Goal: Transaction & Acquisition: Purchase product/service

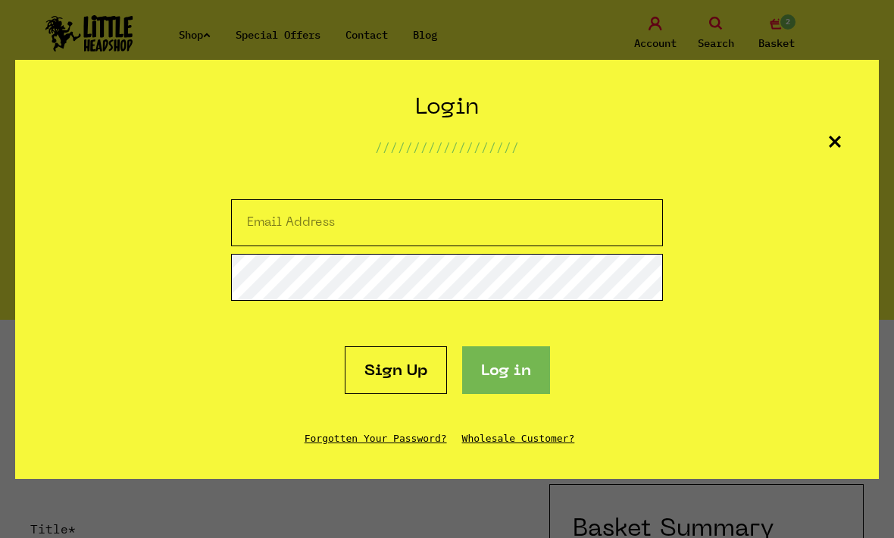
scroll to position [84, 0]
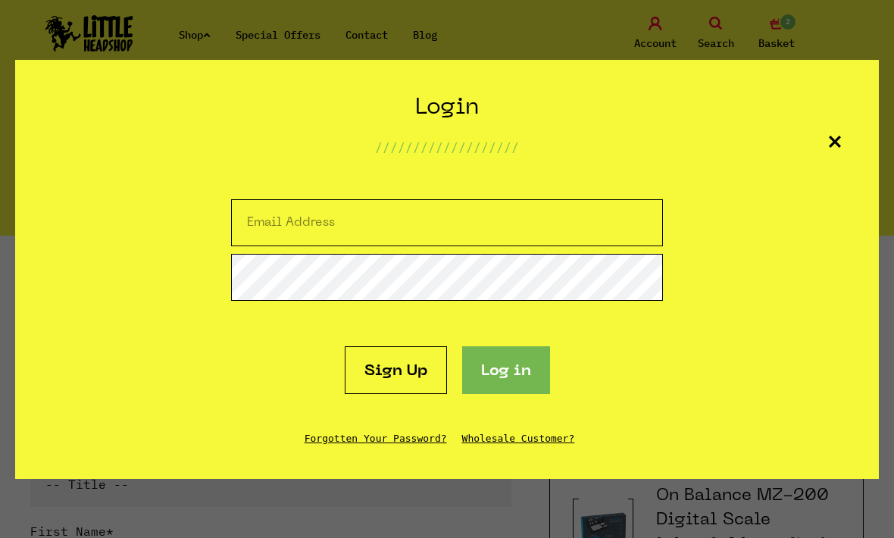
click at [717, 42] on section "Create Account /////////////////// Sign up Login /////////////////// Sign Up Lo…" at bounding box center [447, 269] width 894 height 538
click at [848, 117] on div "Login /////////////////// Sign Up Log in Forgotten Your Password? Wholesale Cus…" at bounding box center [447, 269] width 864 height 419
click at [848, 148] on div "Login /////////////////// Sign Up Log in Forgotten Your Password? Wholesale Cus…" at bounding box center [447, 269] width 864 height 419
click at [828, 173] on div "Login /////////////////// Sign Up Log in Forgotten Your Password? Wholesale Cus…" at bounding box center [447, 269] width 864 height 419
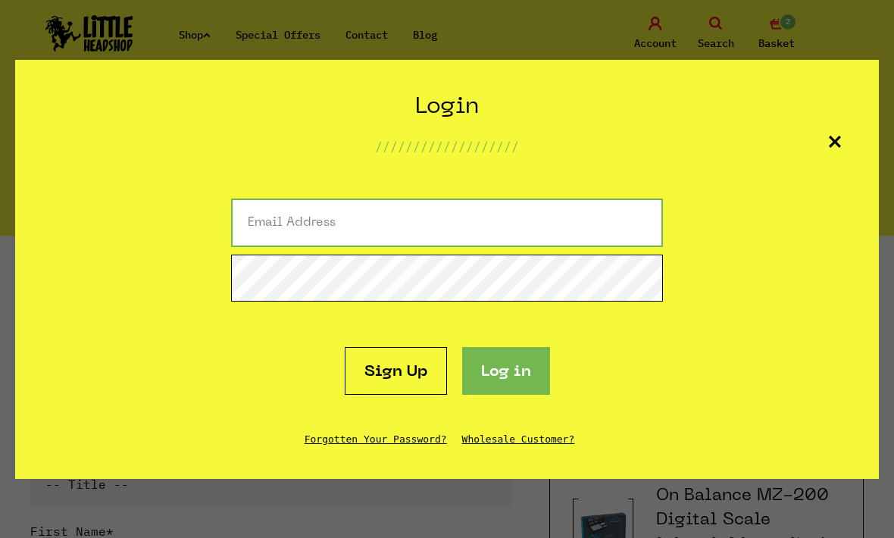
click at [579, 236] on input "Email Address" at bounding box center [447, 222] width 432 height 48
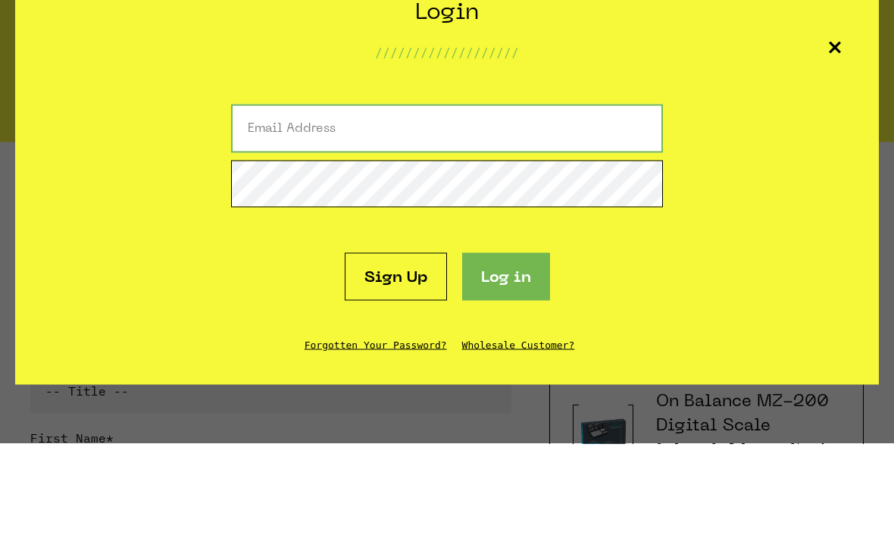
type input "[EMAIL_ADDRESS][DOMAIN_NAME]"
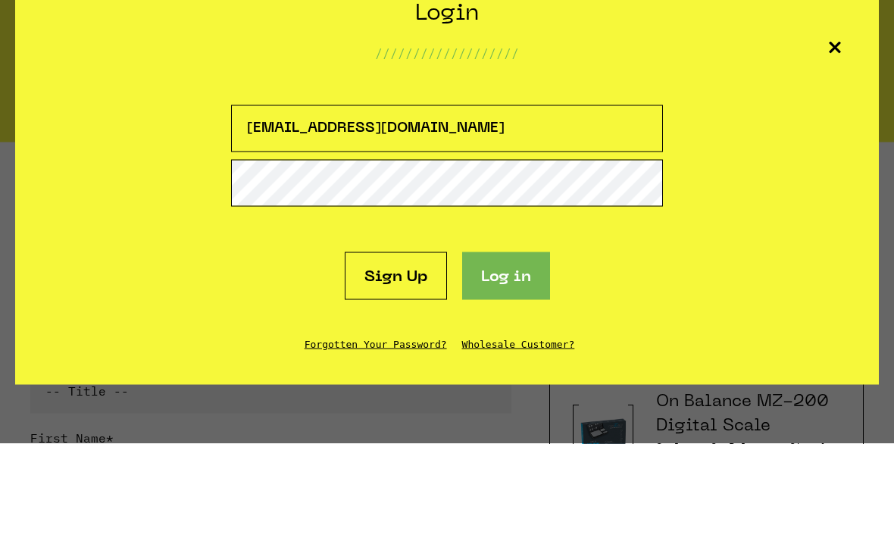
click at [505, 346] on button "Log in" at bounding box center [506, 370] width 88 height 48
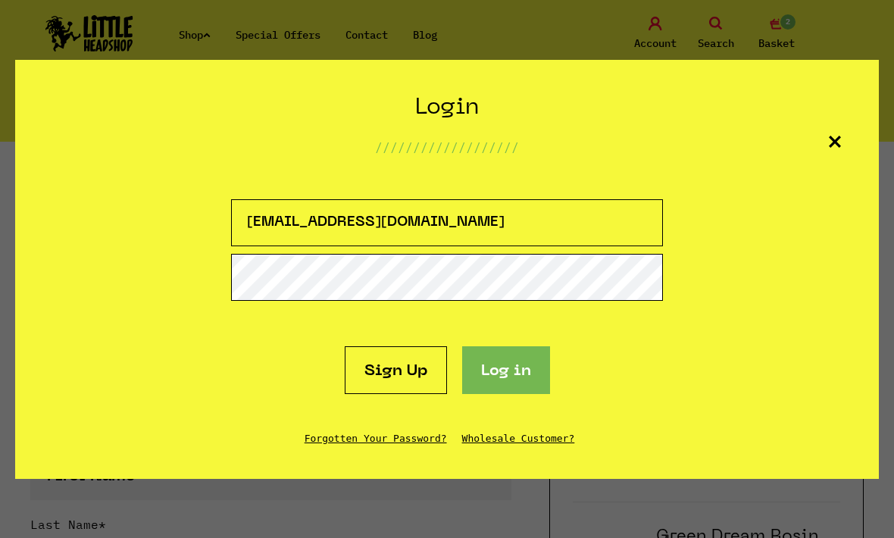
click at [507, 461] on div "Login /////////////////// [EMAIL_ADDRESS][DOMAIN_NAME] Sign Up Log in Forgotten…" at bounding box center [447, 269] width 864 height 419
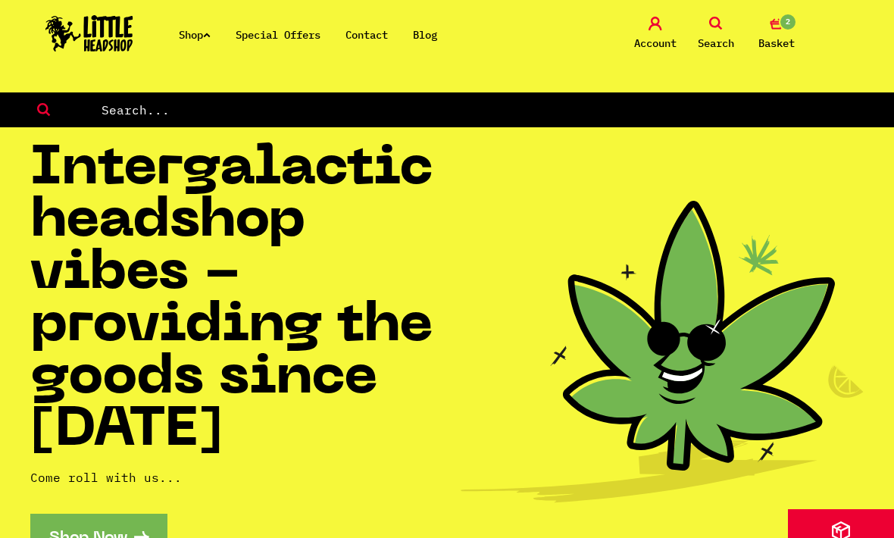
click at [156, 120] on input "text" at bounding box center [497, 110] width 795 height 20
type input "Paper"
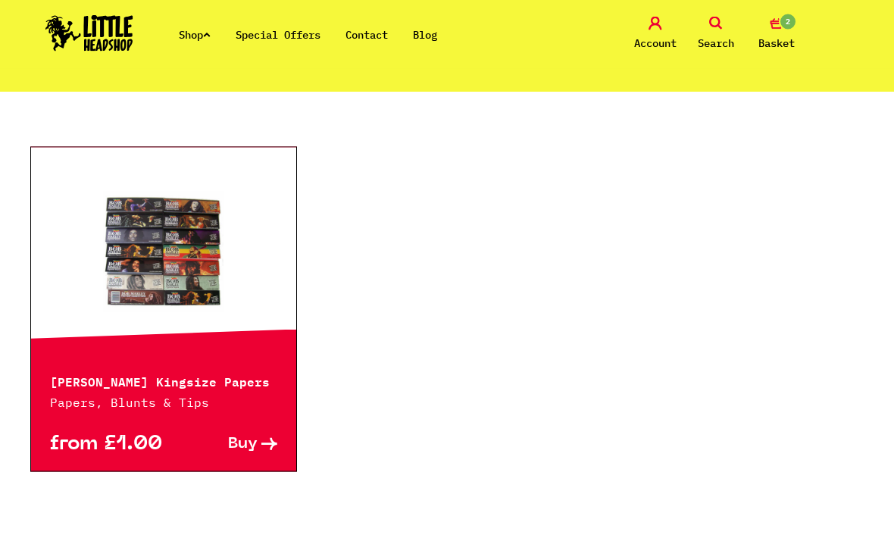
scroll to position [369, 0]
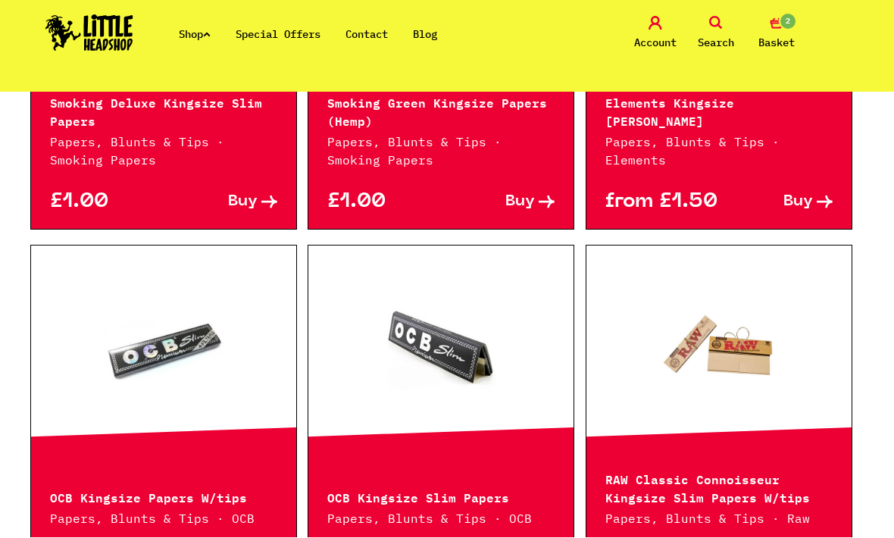
click at [714, 27] on icon at bounding box center [716, 24] width 14 height 14
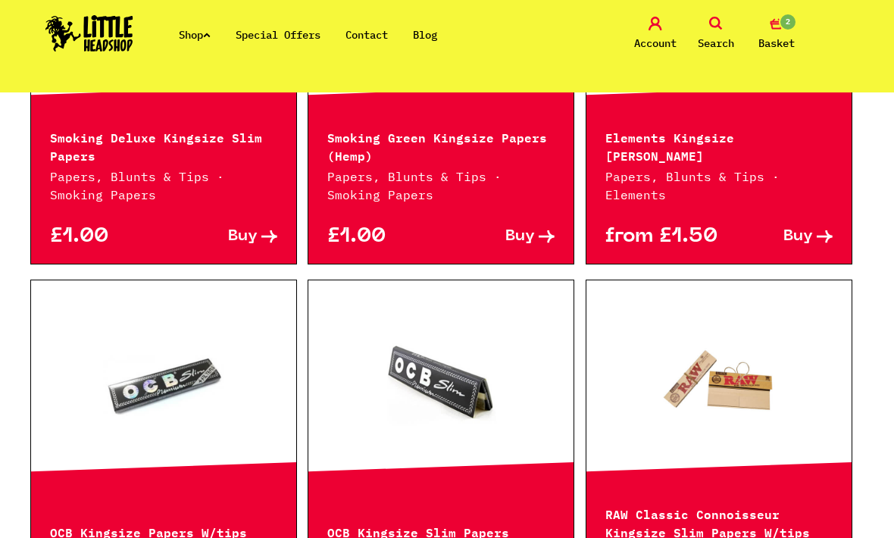
click at [713, 45] on span "Search" at bounding box center [716, 43] width 36 height 18
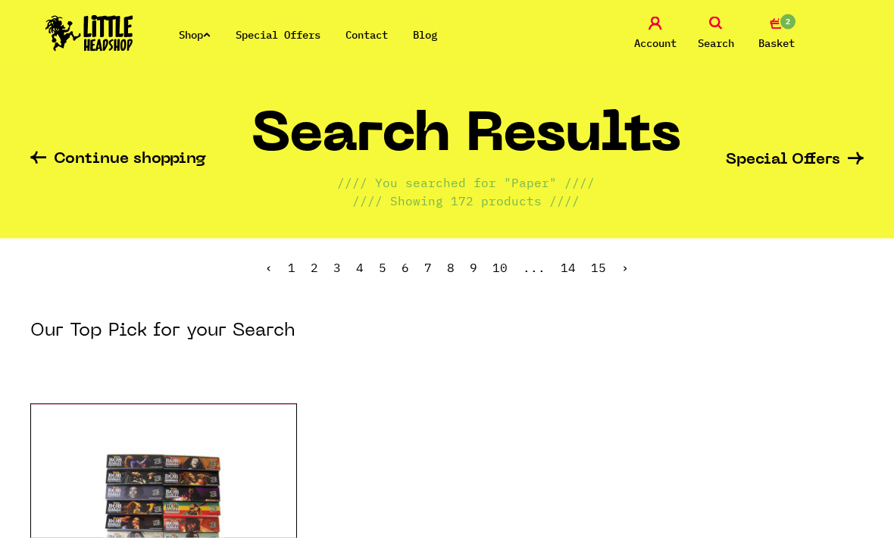
scroll to position [0, 0]
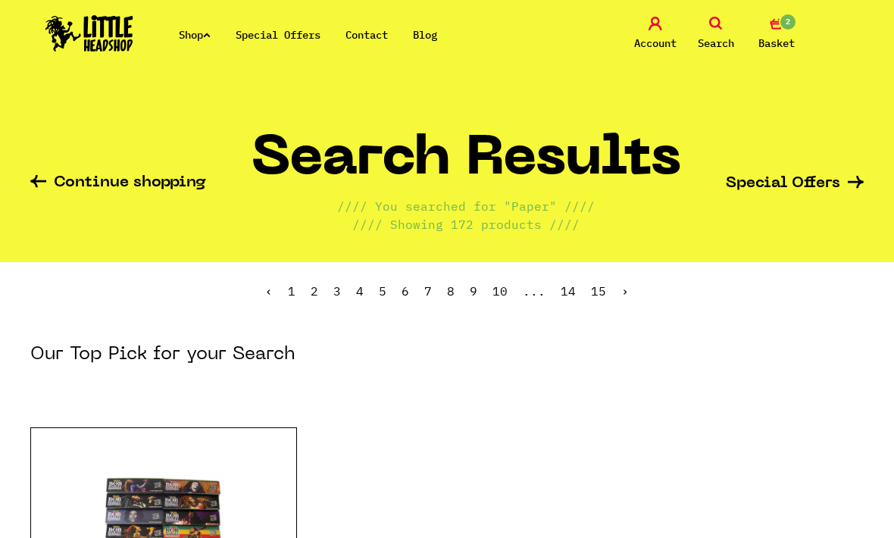
click at [720, 38] on span "Search" at bounding box center [716, 43] width 36 height 18
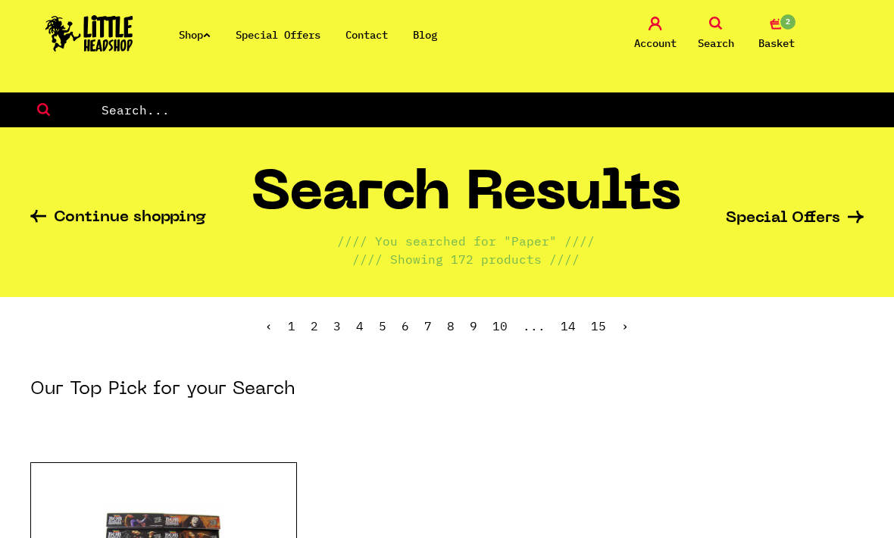
click at [661, 120] on input "text" at bounding box center [497, 110] width 795 height 20
type input "Baking paper"
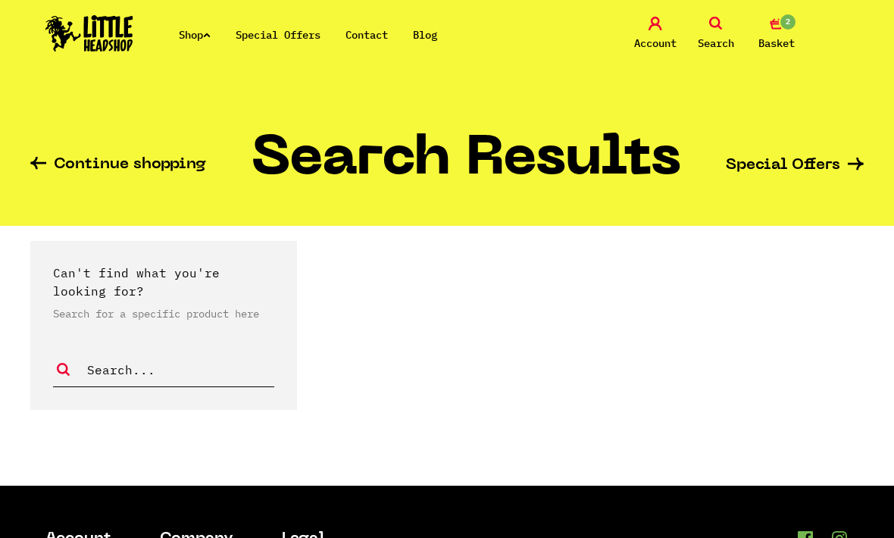
click at [716, 50] on span "Search" at bounding box center [716, 43] width 36 height 18
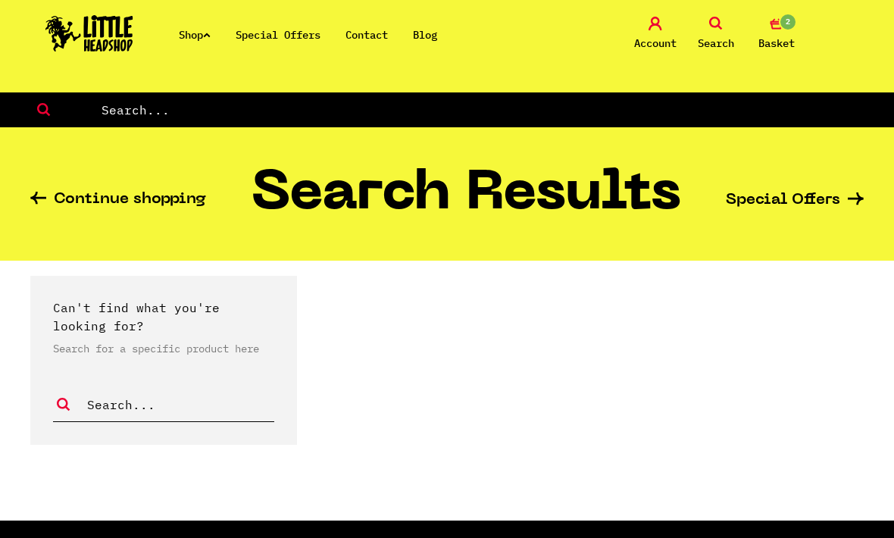
click at [711, 111] on input "text" at bounding box center [497, 110] width 795 height 20
type input "Rosin"
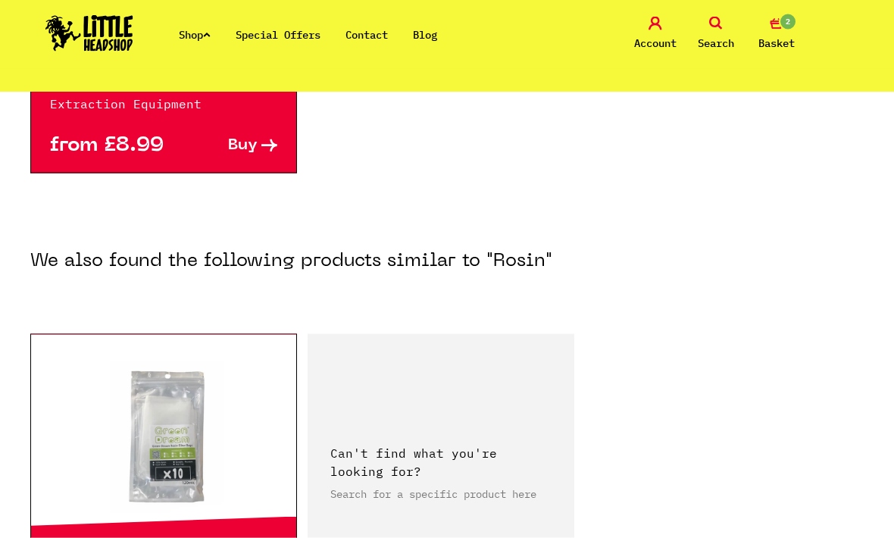
scroll to position [361, 0]
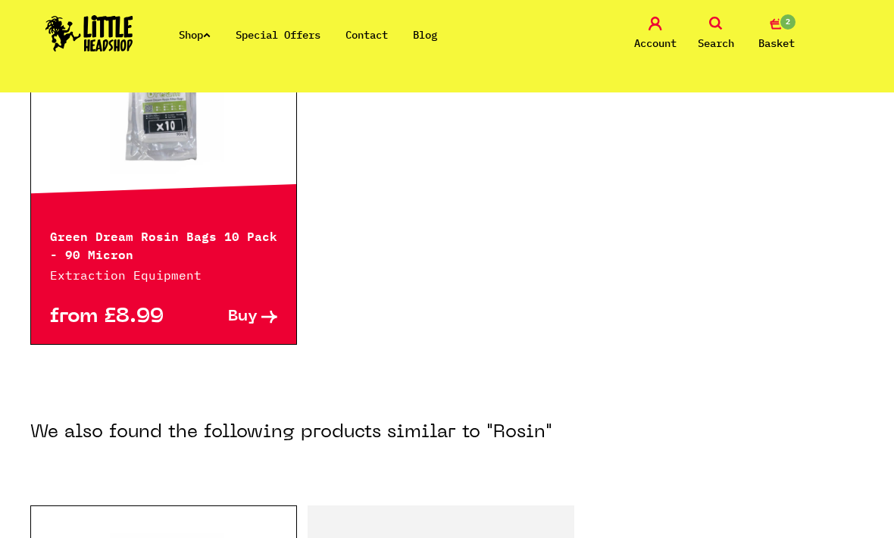
click at [198, 41] on link "Shop" at bounding box center [195, 35] width 32 height 14
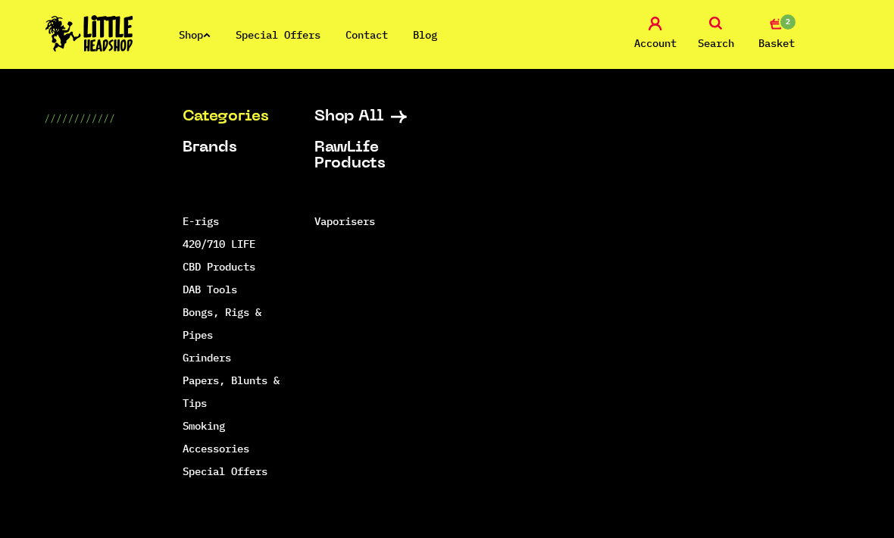
scroll to position [351, 0]
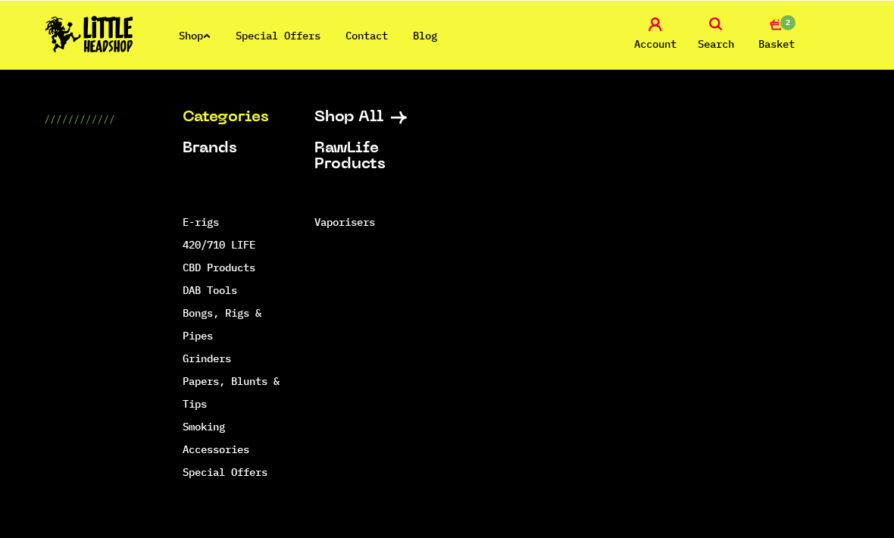
click at [194, 227] on link "E-rigs" at bounding box center [201, 221] width 36 height 14
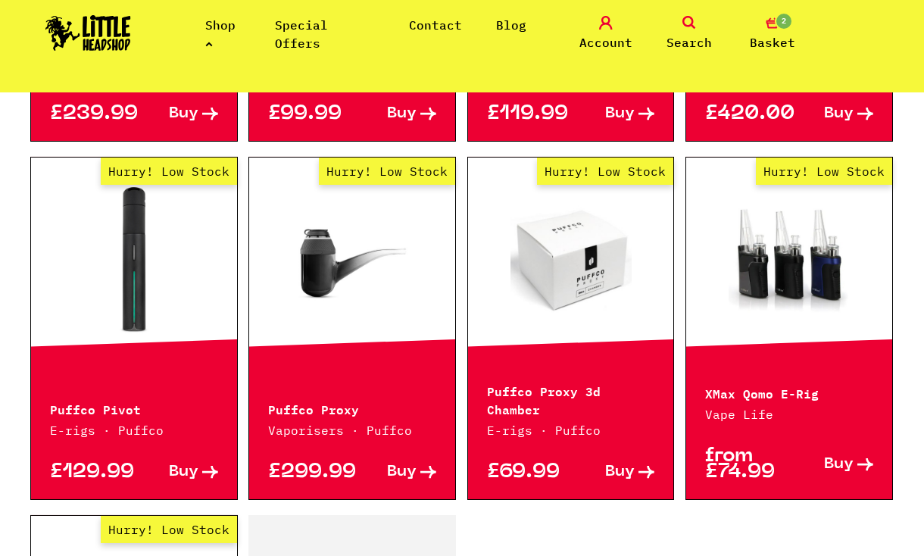
scroll to position [1439, 0]
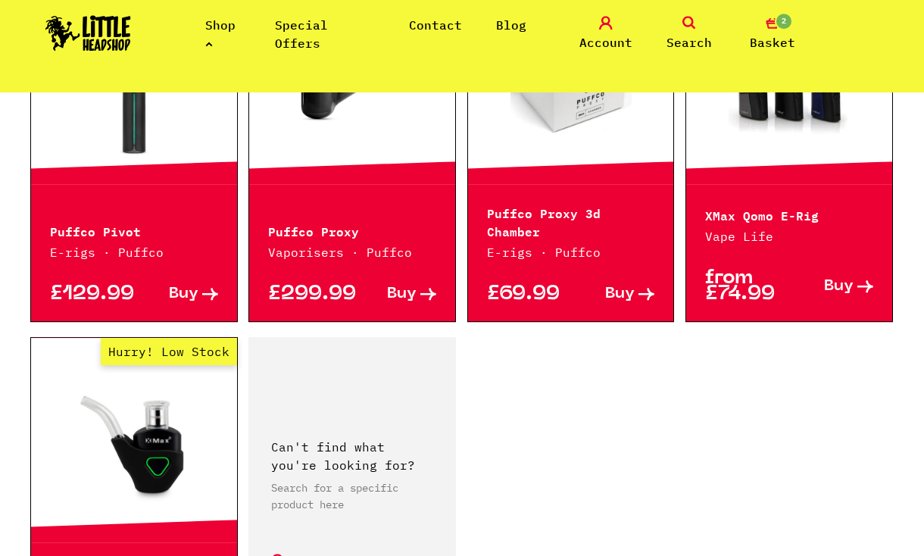
click at [212, 40] on link "Shop" at bounding box center [220, 33] width 30 height 33
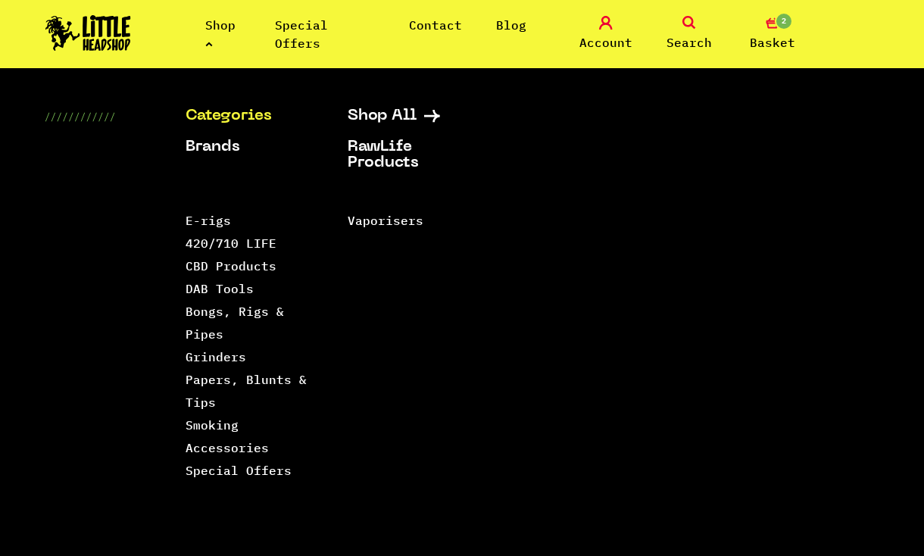
click at [211, 245] on link "420/710 LIFE" at bounding box center [231, 243] width 91 height 15
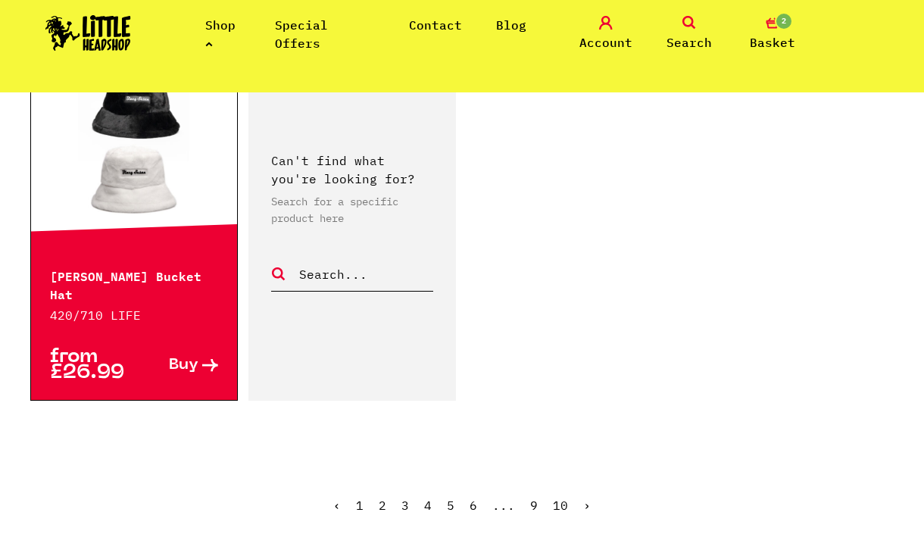
scroll to position [2617, 0]
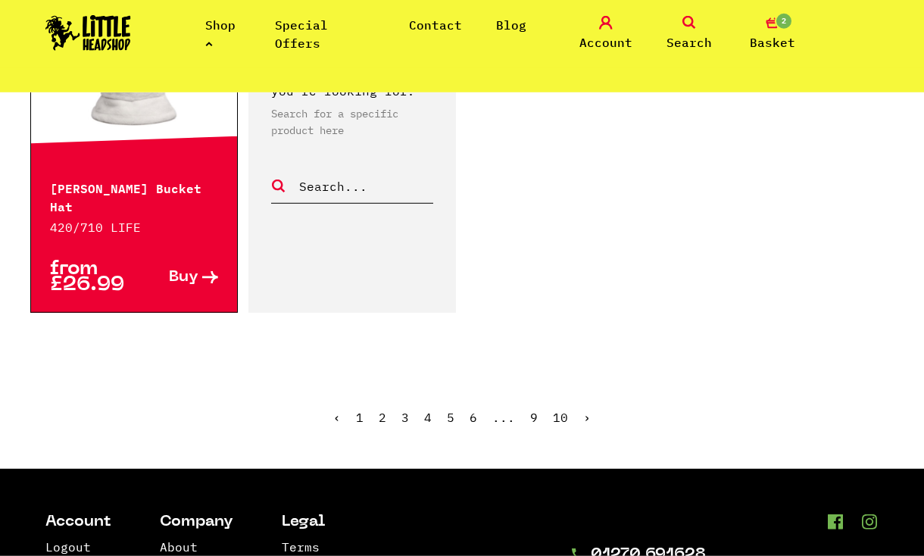
click at [383, 410] on link "2" at bounding box center [383, 417] width 8 height 15
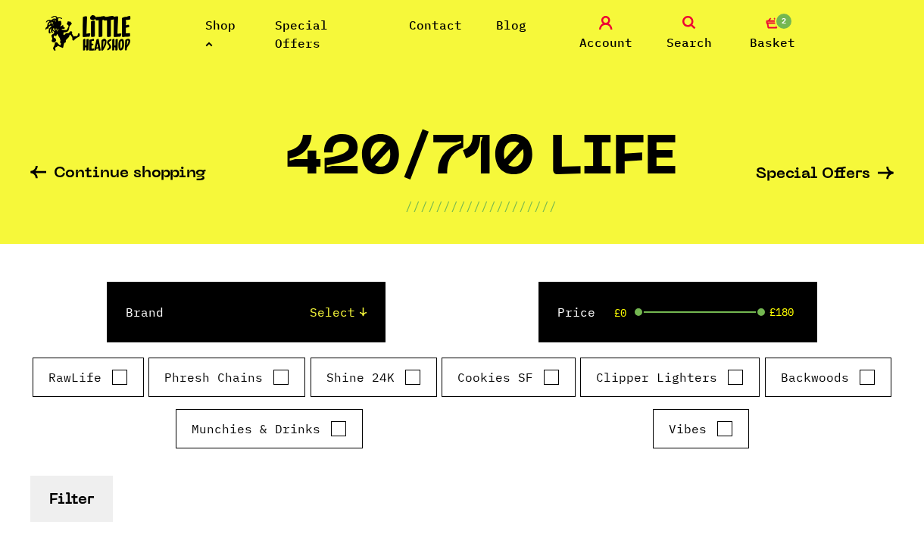
click at [779, 27] on span "2" at bounding box center [784, 21] width 18 height 18
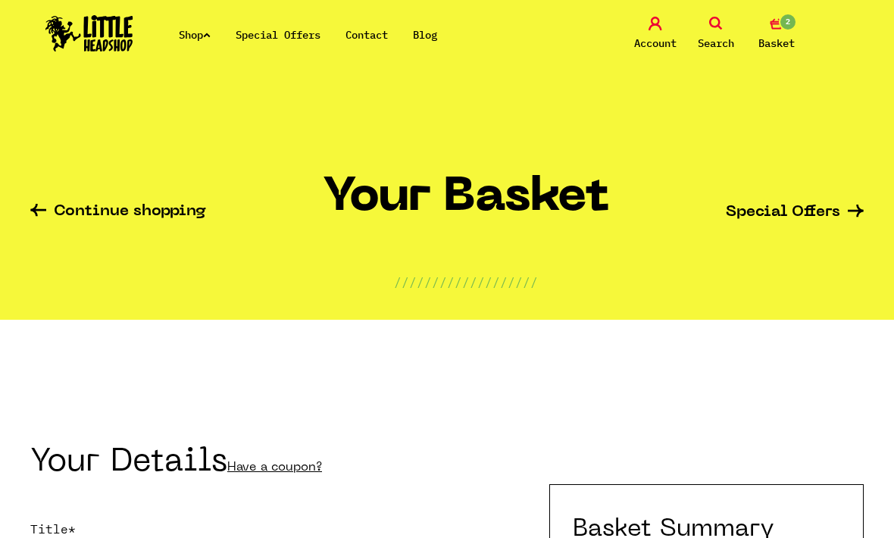
click at [721, 42] on span "Search" at bounding box center [716, 43] width 36 height 18
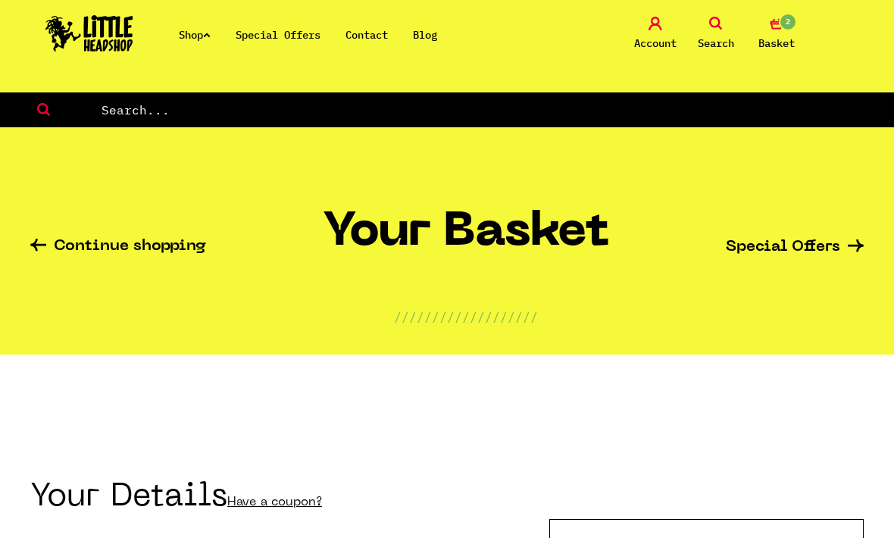
click at [583, 120] on input "text" at bounding box center [497, 110] width 795 height 20
click at [786, 24] on span "2" at bounding box center [788, 22] width 18 height 18
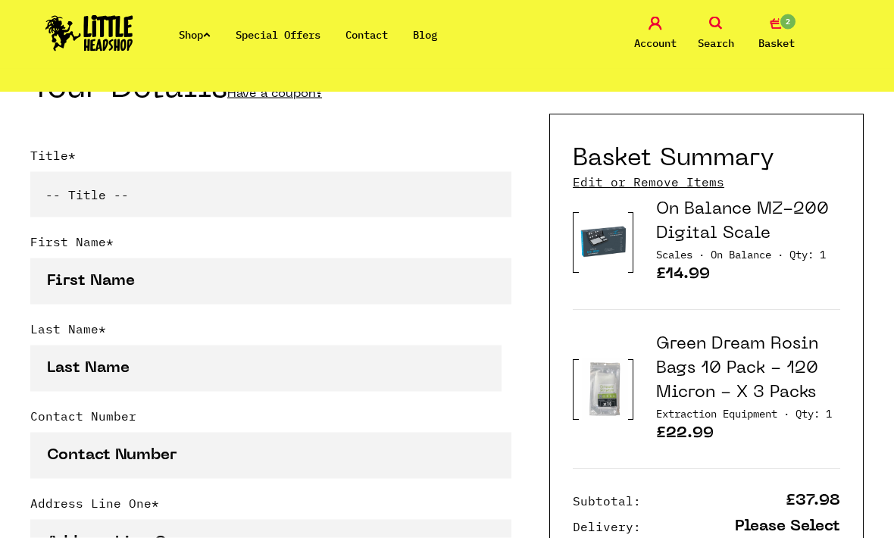
scroll to position [374, 0]
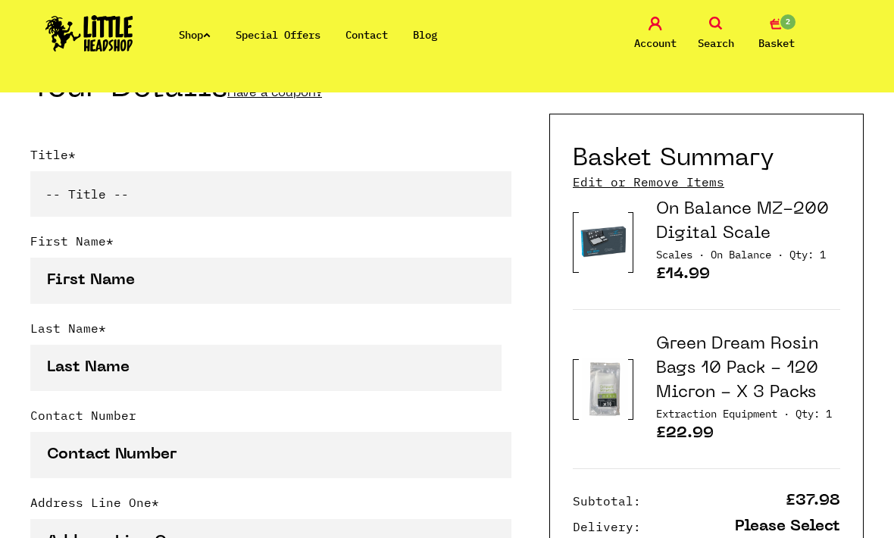
click at [399, 207] on select "-- Title -- Mr Mrs Ms Miss Dr Prof" at bounding box center [270, 193] width 481 height 45
select select "mr"
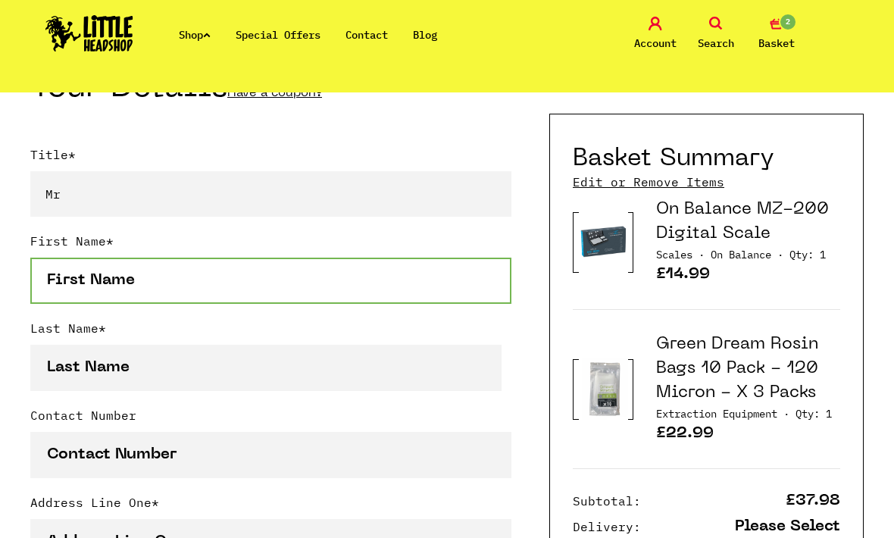
click at [269, 276] on input "First Name *" at bounding box center [270, 281] width 481 height 46
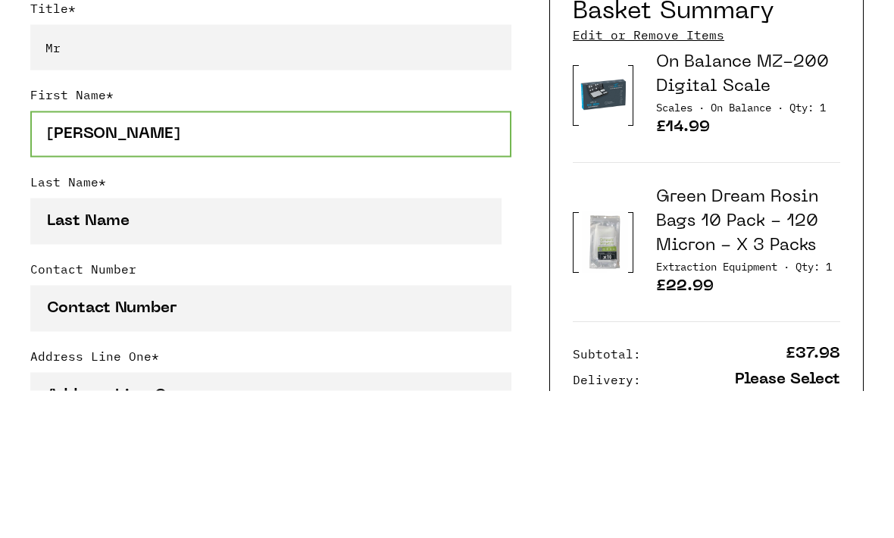
type input "[PERSON_NAME]"
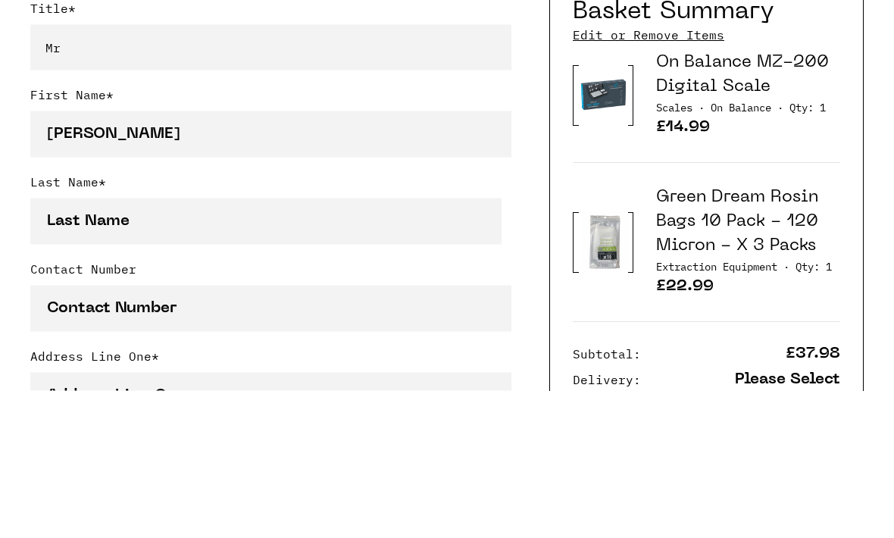
click at [117, 345] on input "Last Name *" at bounding box center [265, 368] width 471 height 46
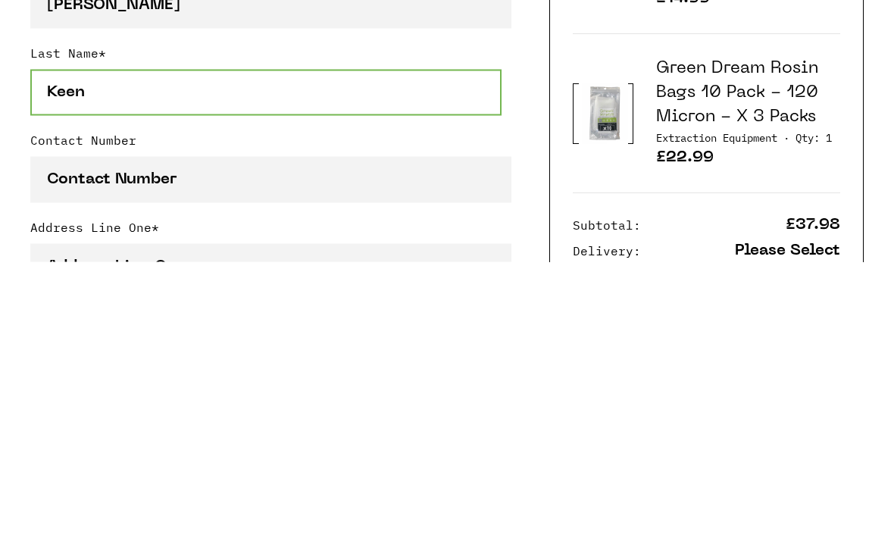
type input "Keen"
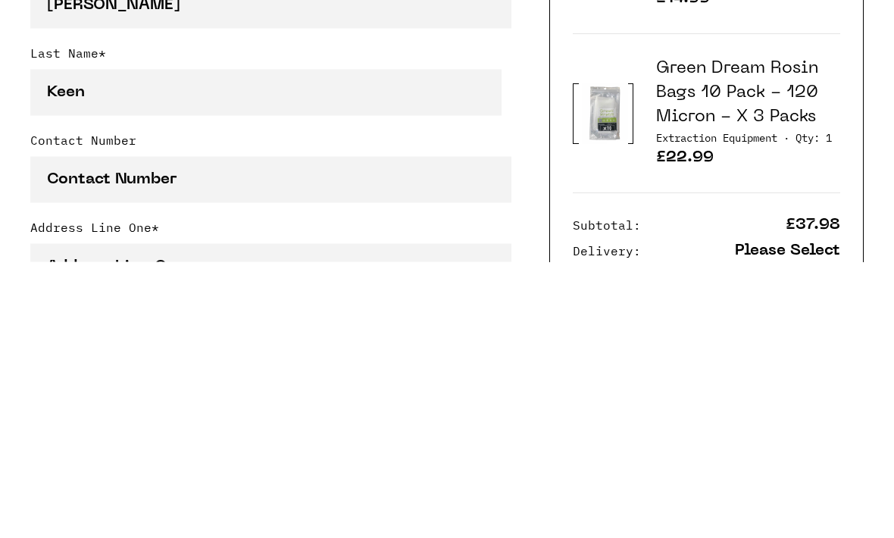
click at [54, 433] on input "Contact Number" at bounding box center [270, 456] width 481 height 46
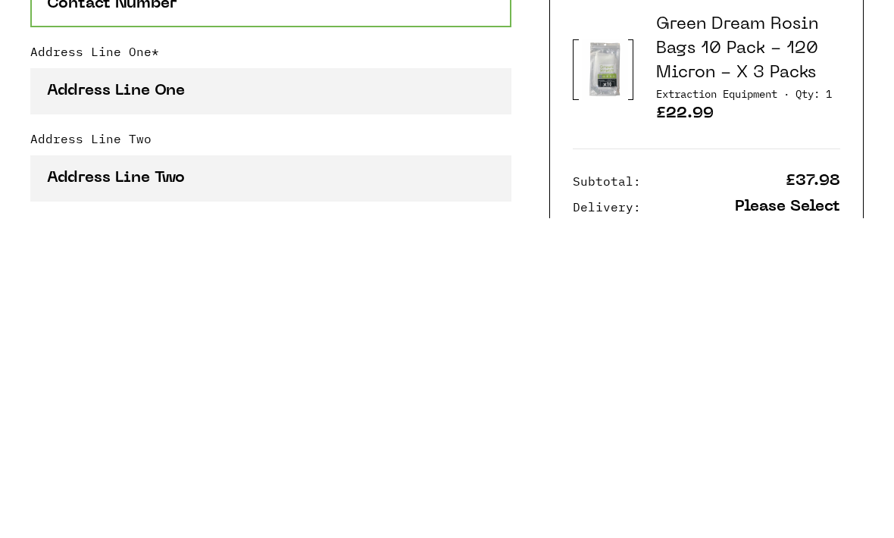
scroll to position [514, 0]
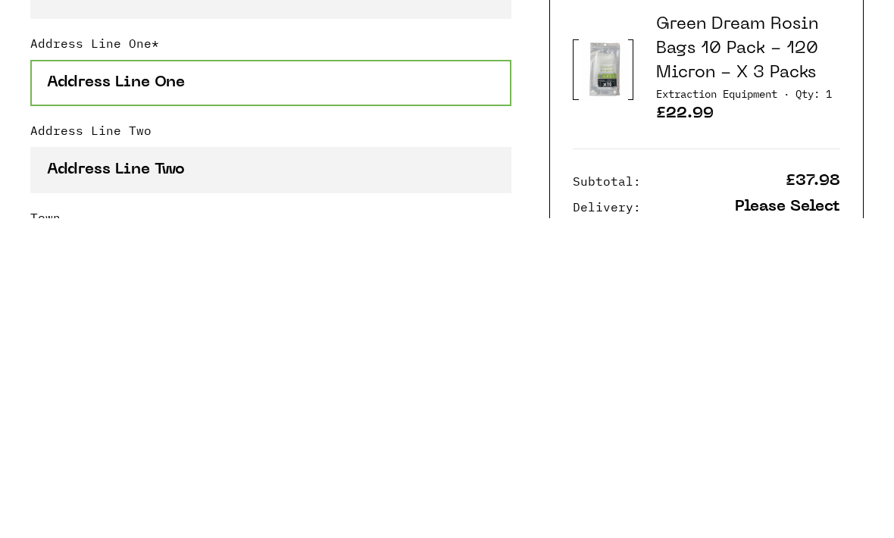
click at [63, 380] on input "Address Line One *" at bounding box center [270, 403] width 481 height 46
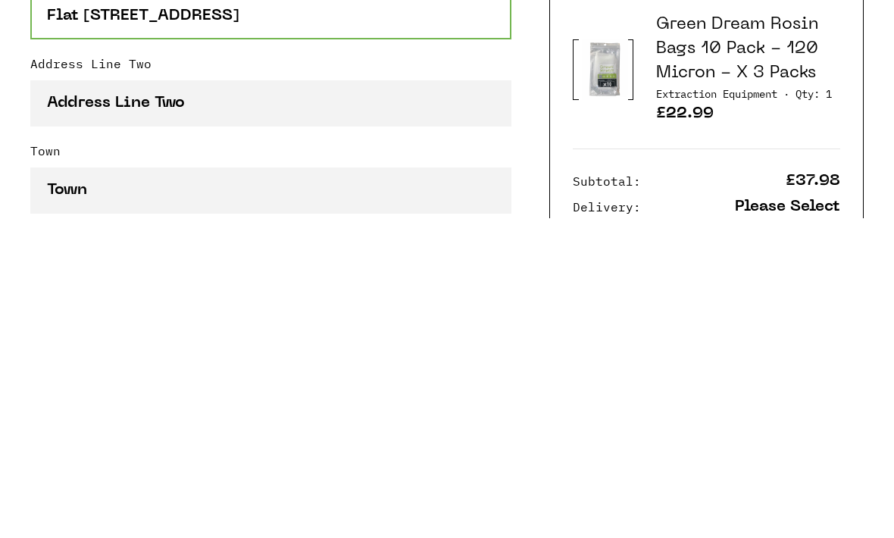
scroll to position [581, 0]
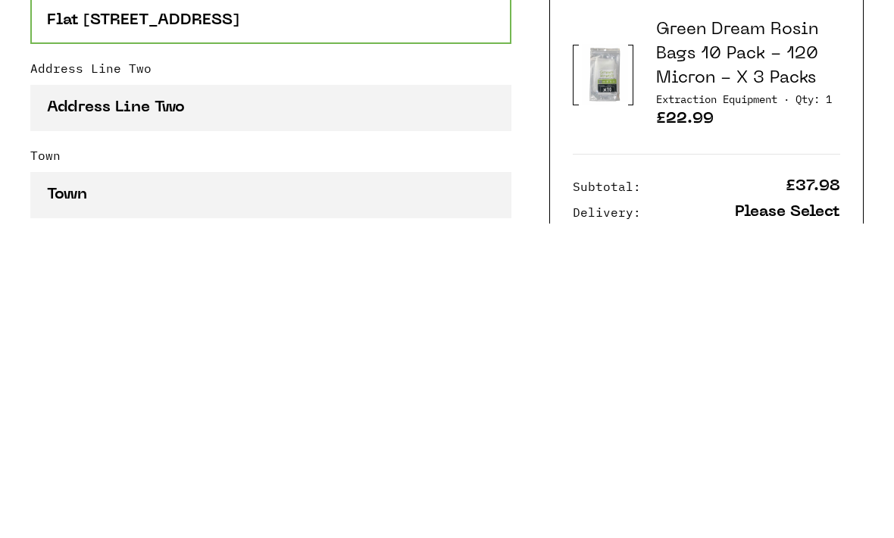
type input "Flat [STREET_ADDRESS]"
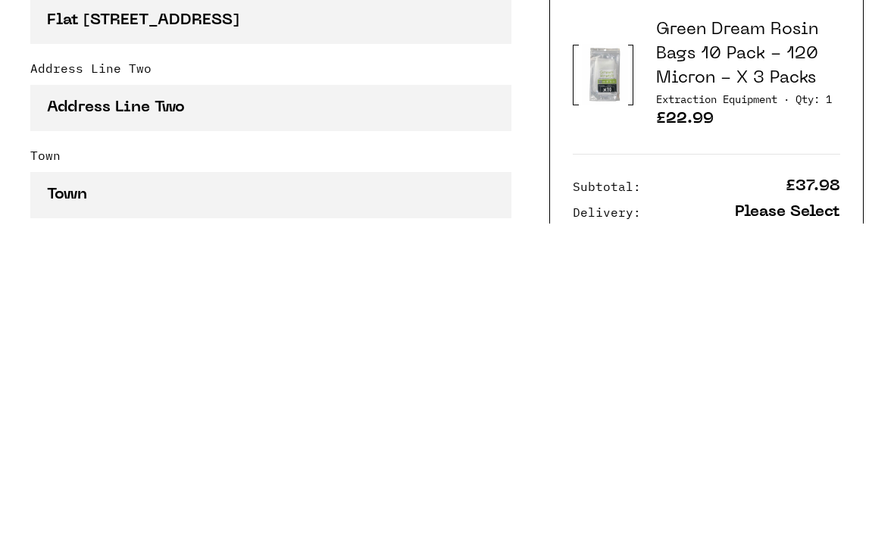
click at [445, 486] on input "Town" at bounding box center [270, 509] width 481 height 46
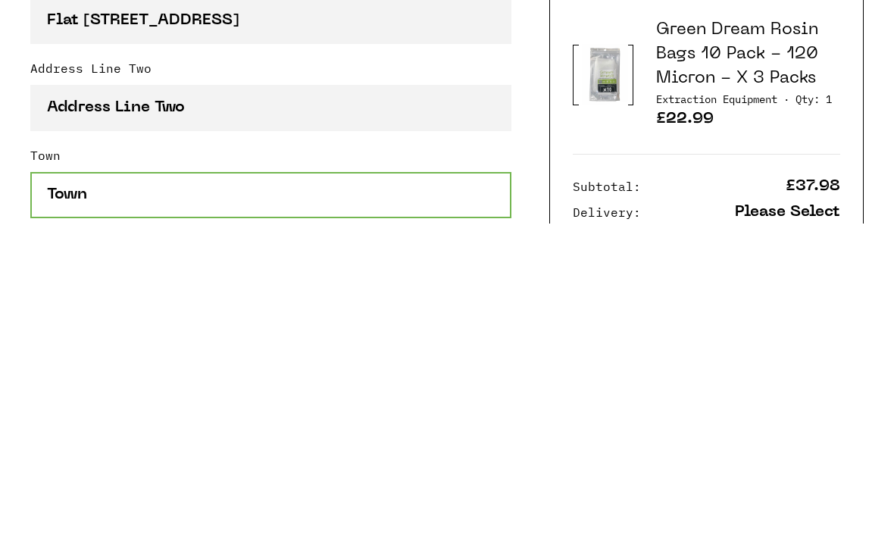
type input "M"
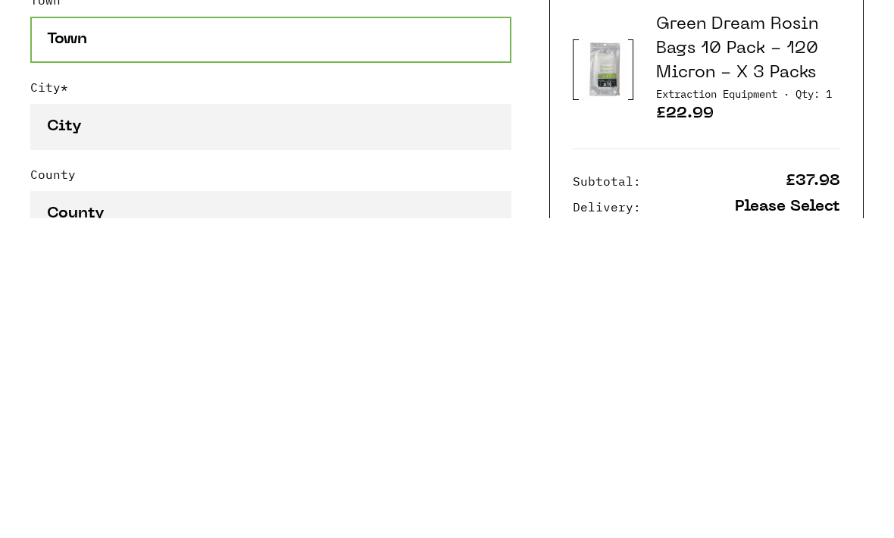
scroll to position [736, 0]
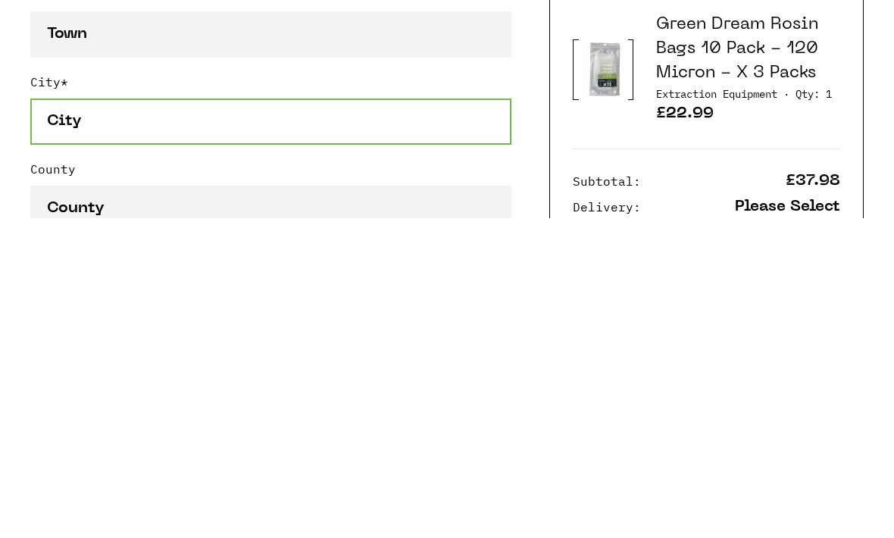
click at [56, 418] on input "City *" at bounding box center [270, 441] width 481 height 46
type input "[PERSON_NAME][GEOGRAPHIC_DATA]"
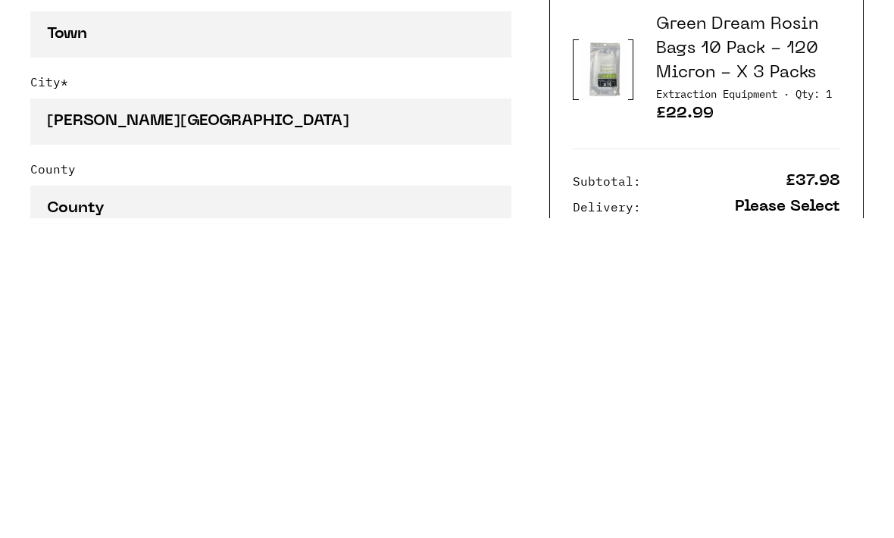
click at [73, 505] on input "County" at bounding box center [270, 528] width 481 height 46
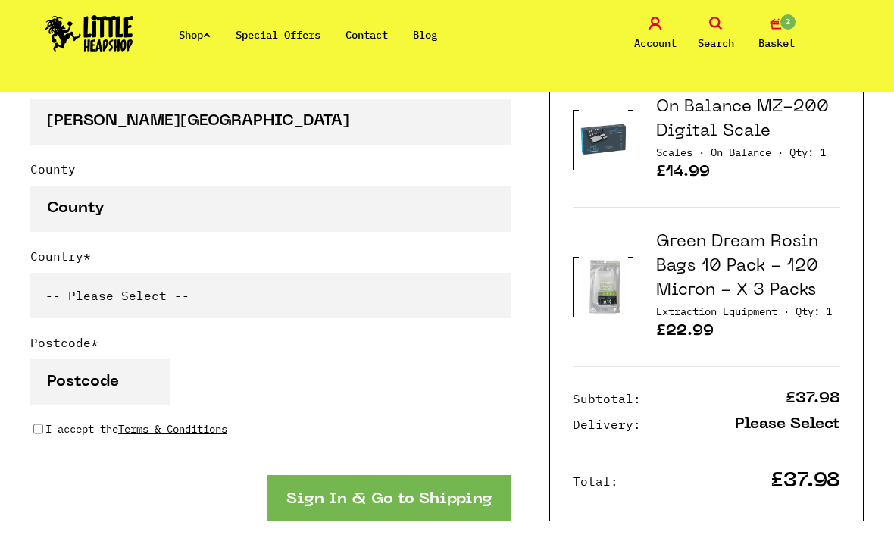
click at [60, 302] on select "-- Please Select -- [GEOGRAPHIC_DATA] [GEOGRAPHIC_DATA] [GEOGRAPHIC_DATA] [GEOG…" at bounding box center [270, 295] width 481 height 45
select select "826"
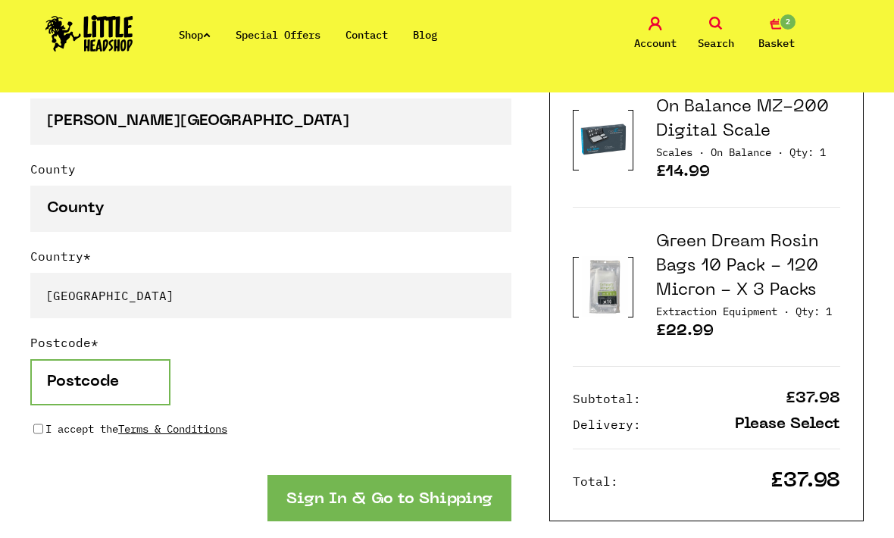
click at [55, 388] on input "Postcode *" at bounding box center [100, 382] width 140 height 46
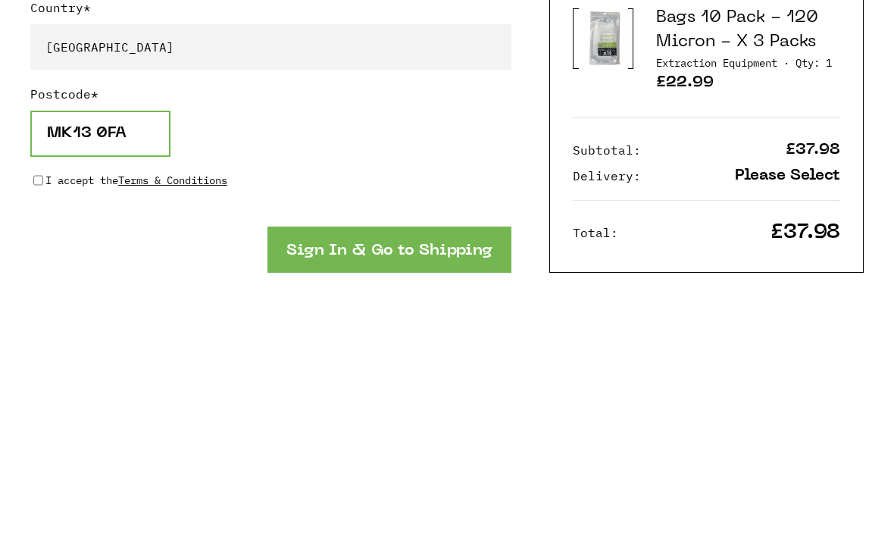
type input "MK13 0FA"
click at [47, 420] on p "I accept the Terms & Conditions" at bounding box center [136, 428] width 182 height 17
click at [43, 423] on input "I accept the Terms & Conditions" at bounding box center [38, 429] width 10 height 12
checkbox input "true"
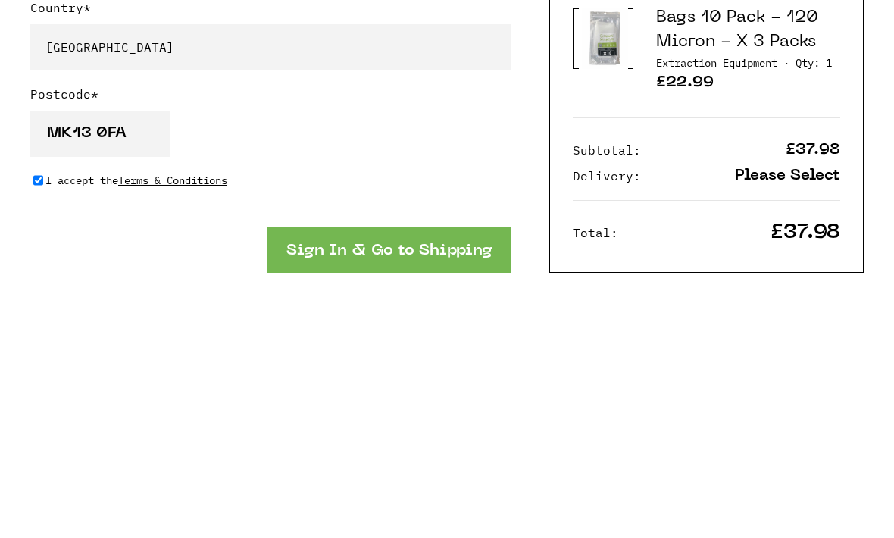
scroll to position [1305, 0]
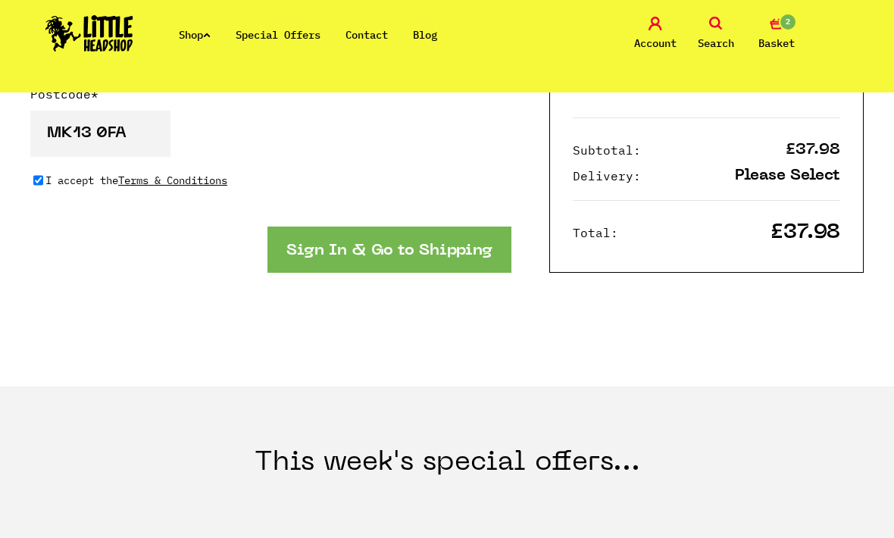
click at [303, 253] on button "Sign In & Go to Shipping" at bounding box center [389, 250] width 244 height 46
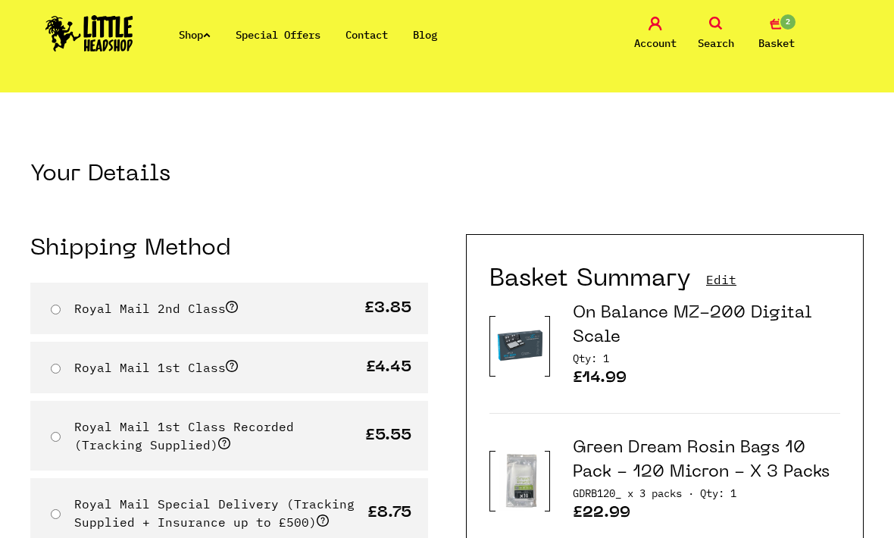
scroll to position [22, 0]
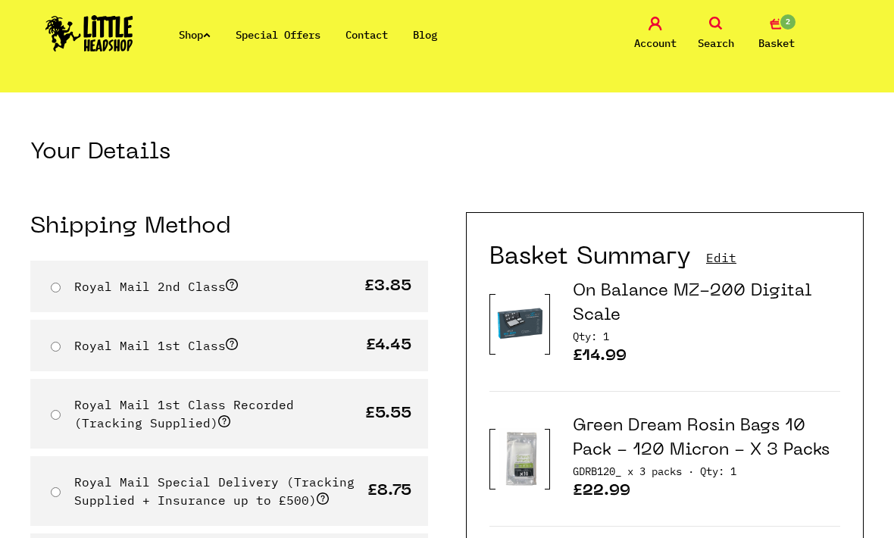
click at [395, 361] on div "Royal Mail 1st Class £4.45" at bounding box center [229, 346] width 398 height 52
click at [228, 353] on label "Royal Mail 1st Class" at bounding box center [156, 345] width 164 height 15
click at [61, 352] on input "Royal Mail 1st Class" at bounding box center [56, 347] width 10 height 10
radio input "true"
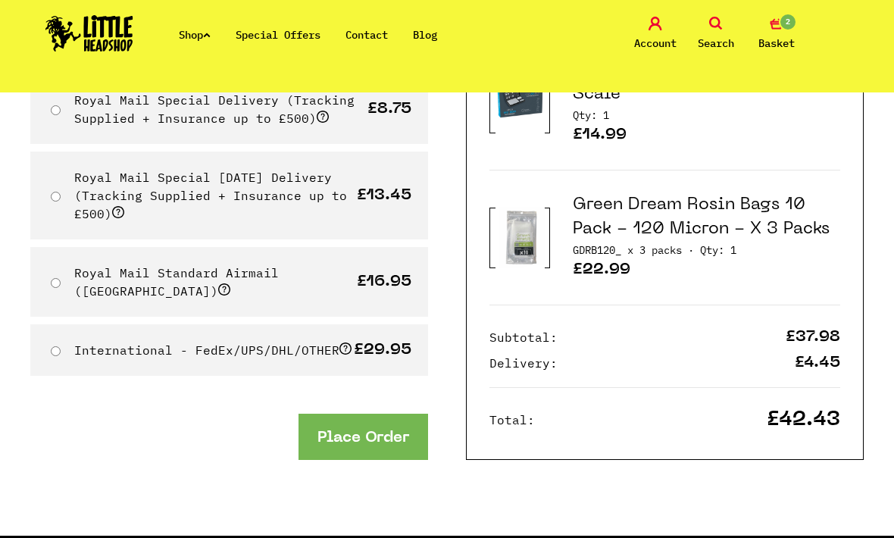
scroll to position [426, 0]
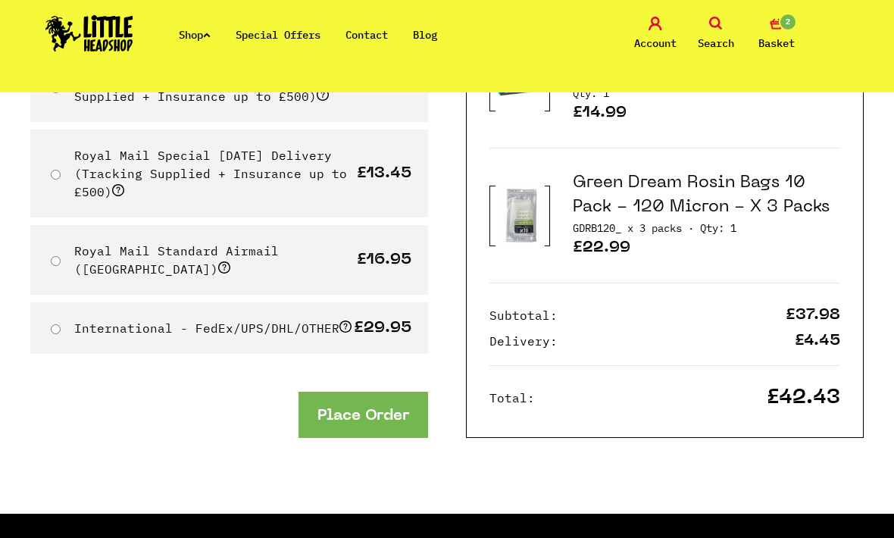
click at [405, 395] on button "Place Order" at bounding box center [363, 415] width 130 height 46
